Goal: Task Accomplishment & Management: Manage account settings

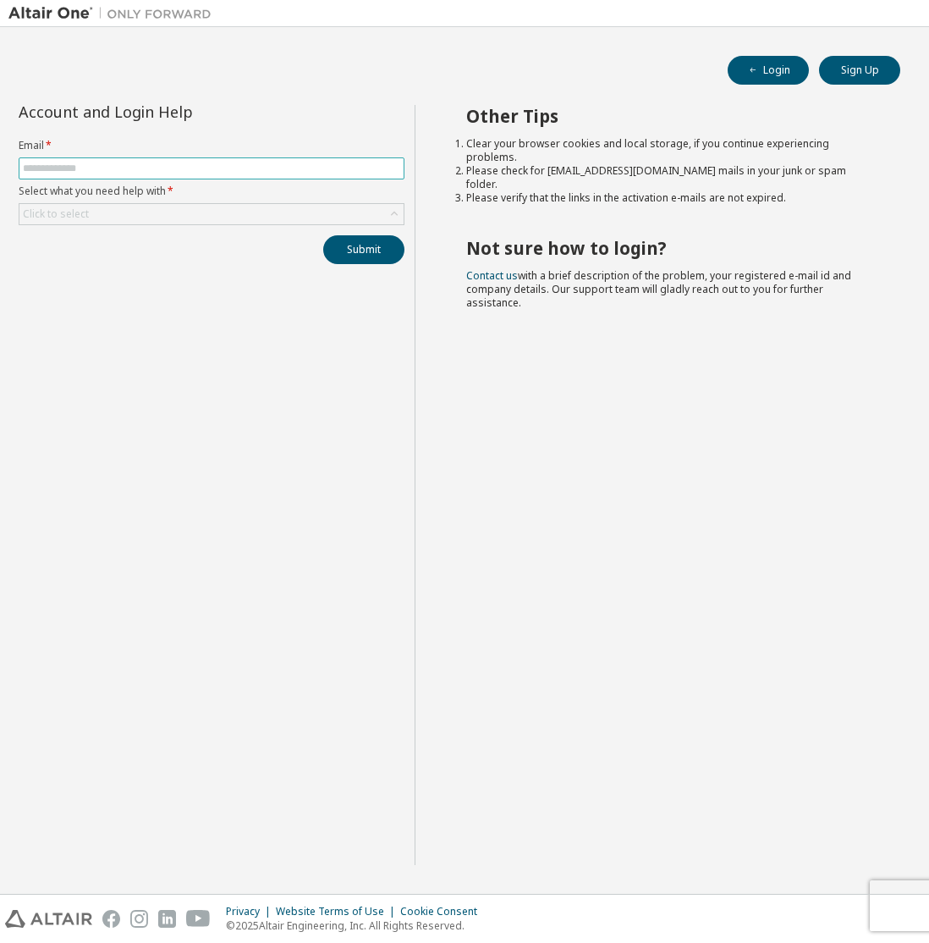
click at [310, 165] on input "text" at bounding box center [211, 169] width 377 height 14
type input "**********"
click at [244, 211] on div "Click to select" at bounding box center [211, 214] width 384 height 20
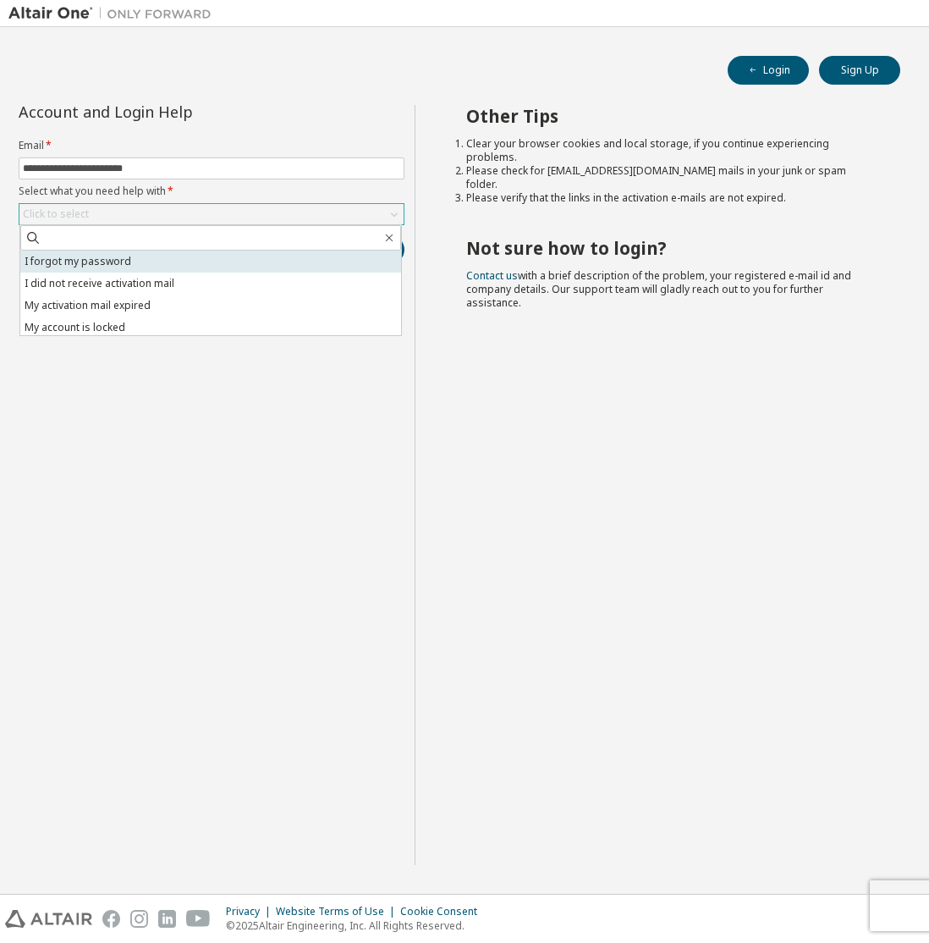
click at [210, 265] on li "I forgot my password" at bounding box center [210, 262] width 381 height 22
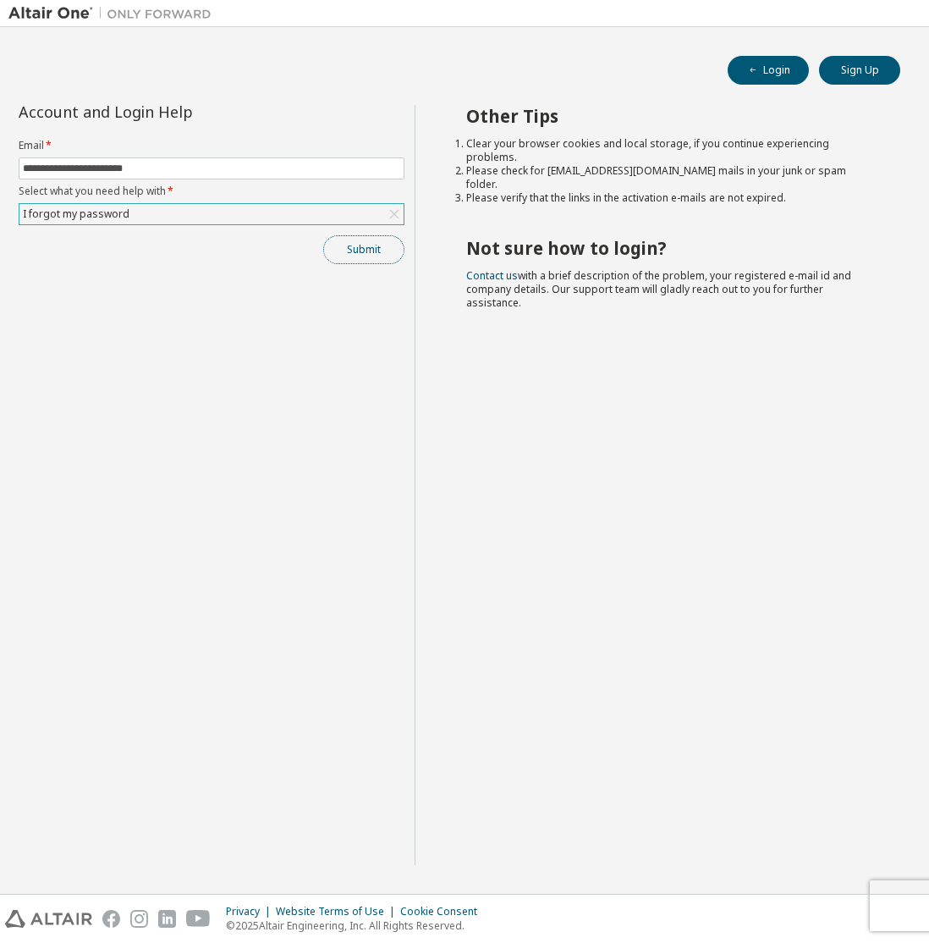
click at [345, 260] on button "Submit" at bounding box center [363, 249] width 81 height 29
click at [686, 908] on icon at bounding box center [687, 907] width 10 height 10
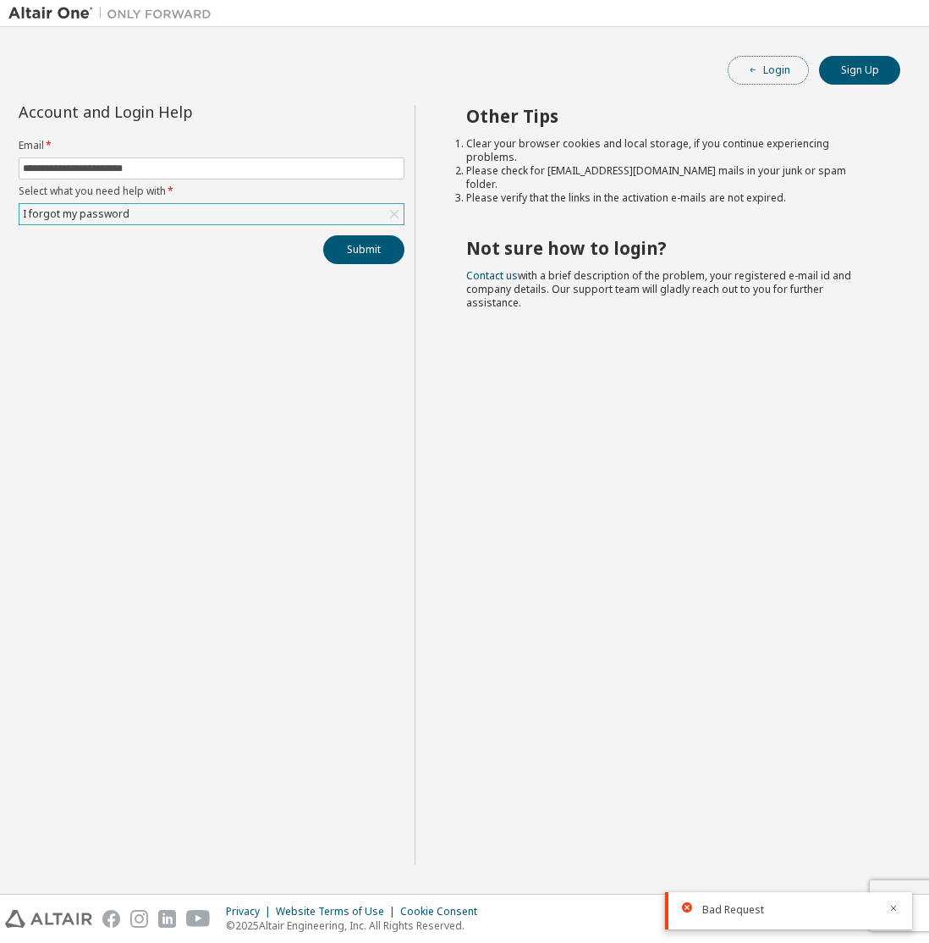
click at [791, 61] on button "Login" at bounding box center [768, 70] width 81 height 29
